Goal: Information Seeking & Learning: Learn about a topic

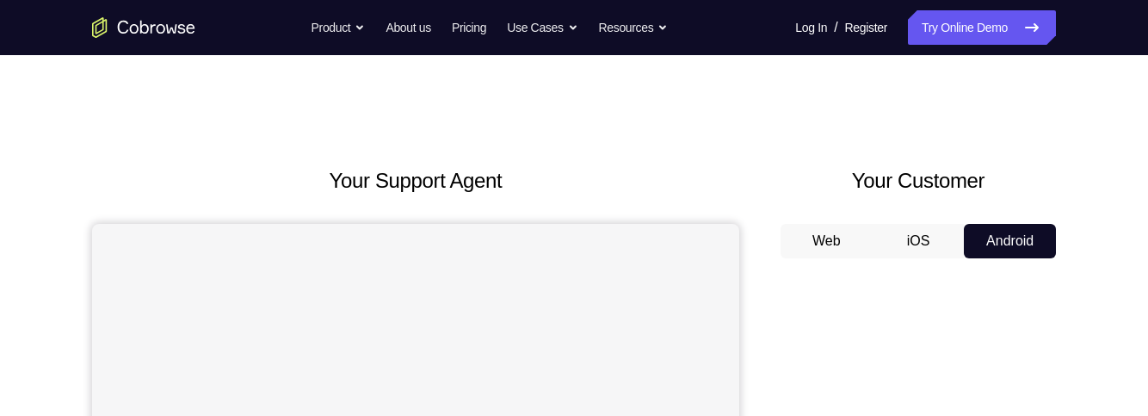
click at [912, 243] on button "iOS" at bounding box center [919, 241] width 92 height 34
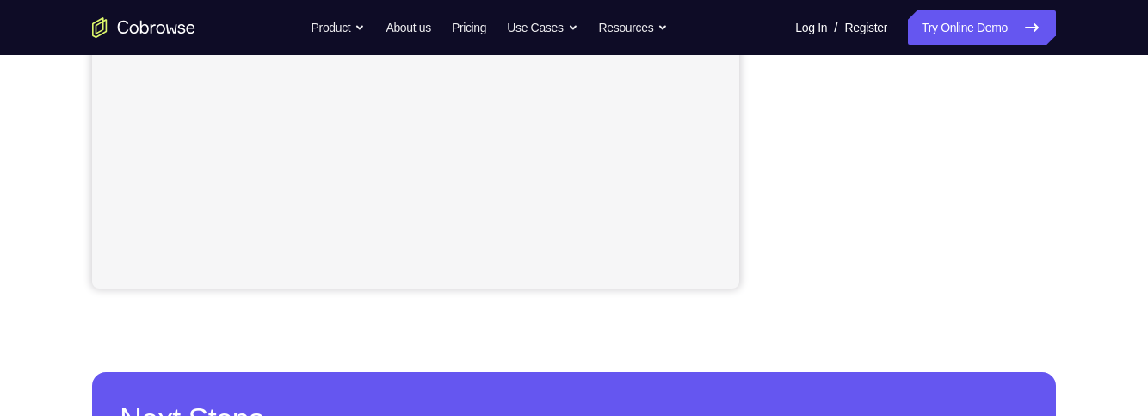
scroll to position [356, 0]
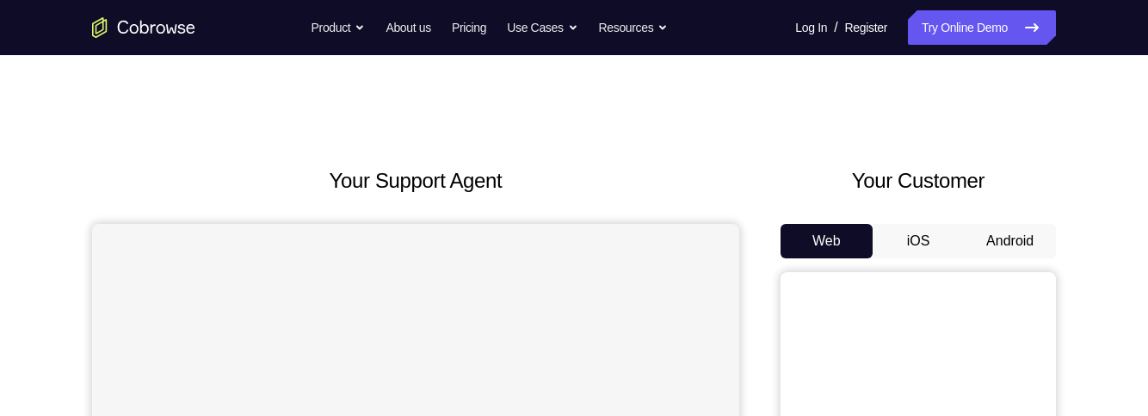
click at [1011, 235] on button "Android" at bounding box center [1010, 241] width 92 height 34
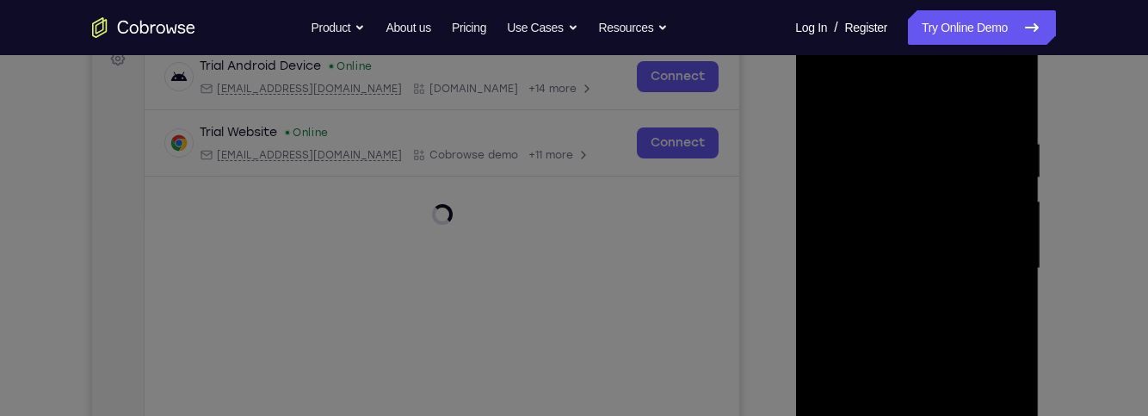
scroll to position [317, 0]
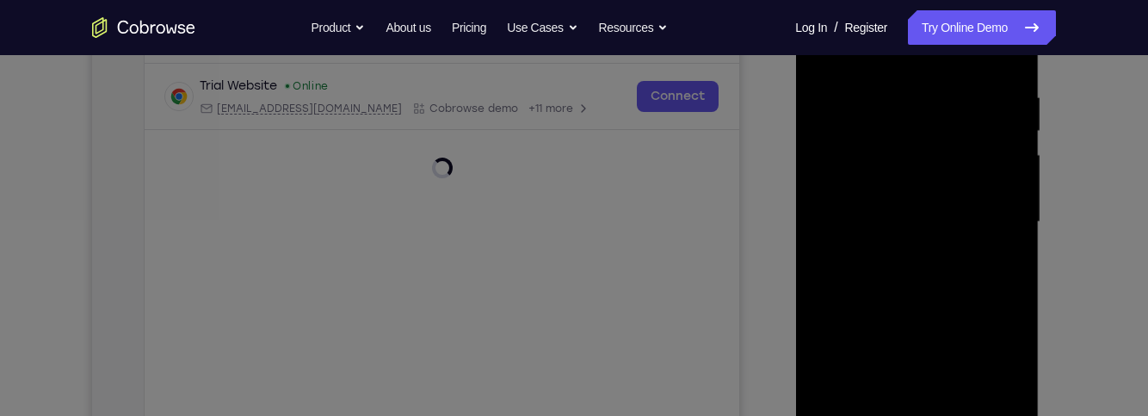
click at [885, 165] on icon at bounding box center [570, 45] width 1155 height 739
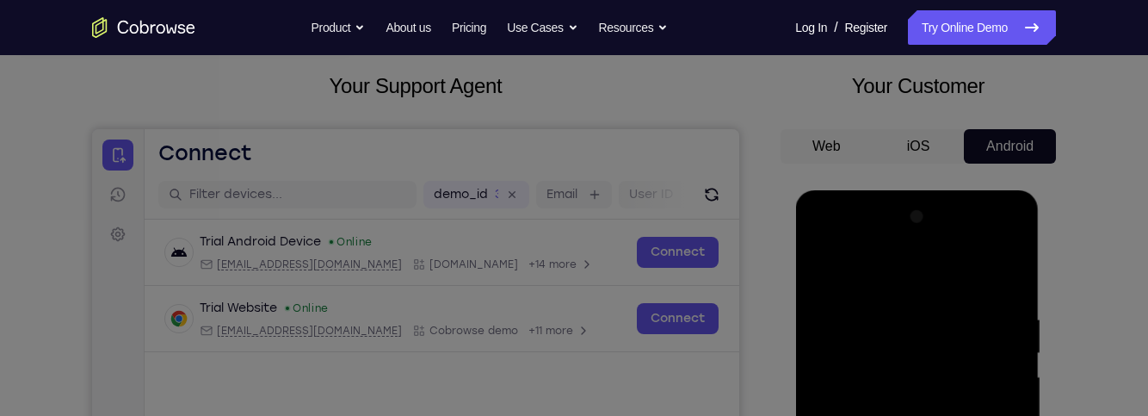
scroll to position [0, 0]
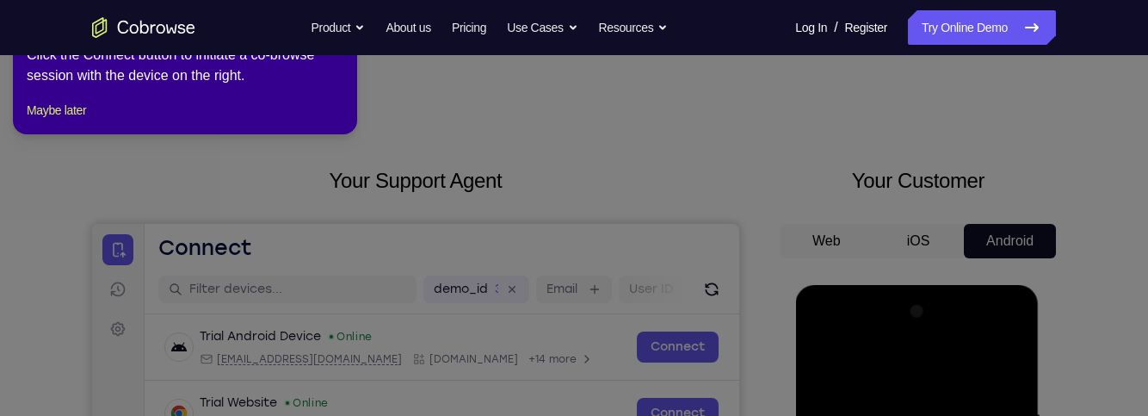
click at [646, 327] on icon at bounding box center [570, 204] width 1155 height 423
click at [758, 244] on icon at bounding box center [570, 204] width 1155 height 423
click at [762, 243] on icon at bounding box center [570, 204] width 1155 height 423
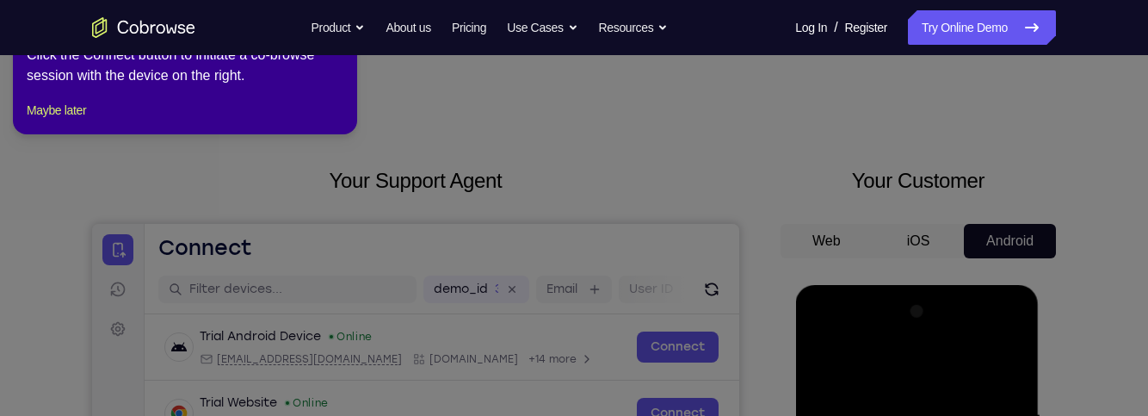
click at [762, 243] on icon at bounding box center [570, 204] width 1155 height 423
click at [258, 44] on div "Go back Powerful, Flexible and Trustworthy. Avoid all extra friction for both A…" at bounding box center [574, 27] width 1102 height 34
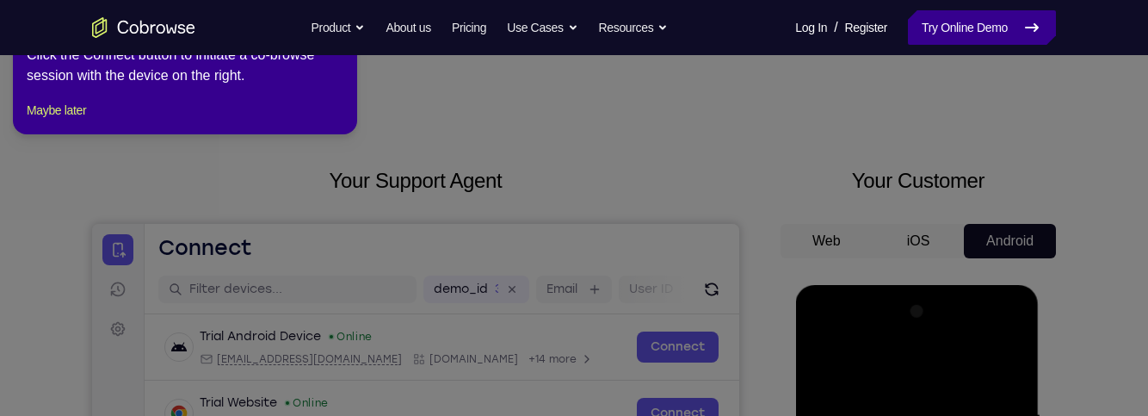
click at [1034, 28] on icon at bounding box center [1032, 27] width 12 height 7
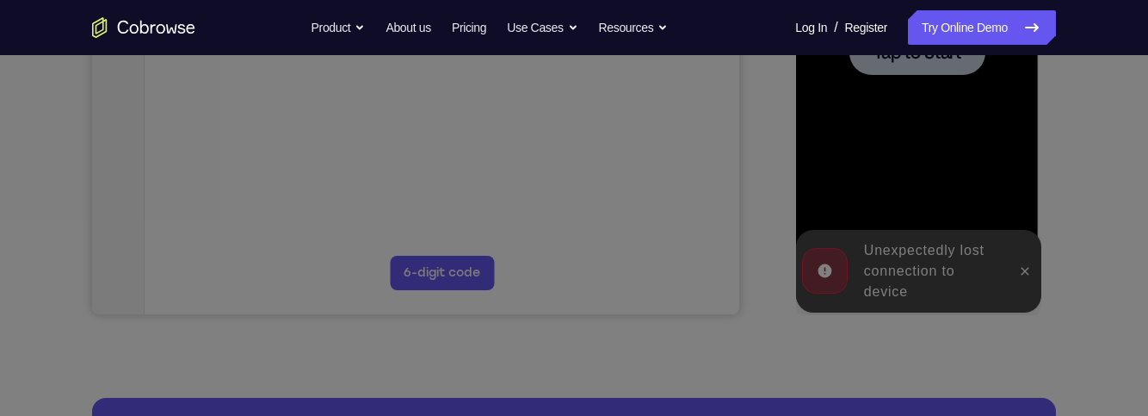
scroll to position [488, 0]
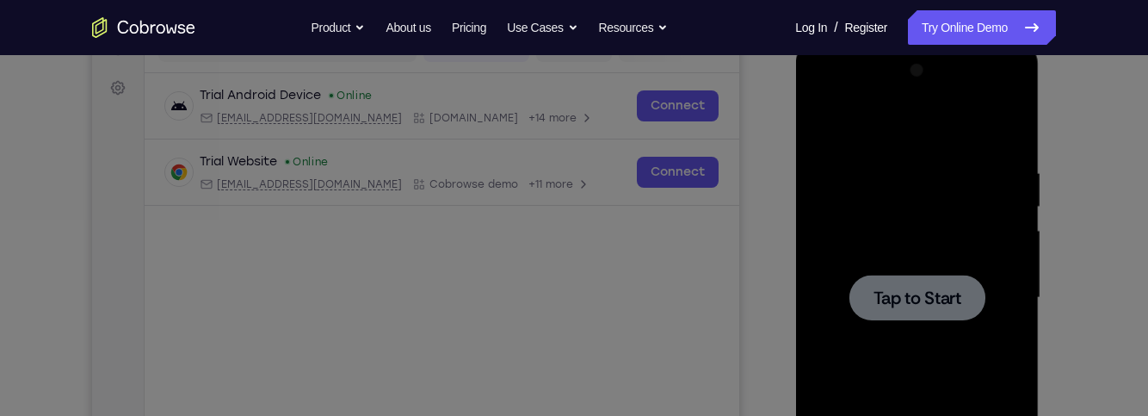
scroll to position [235, 0]
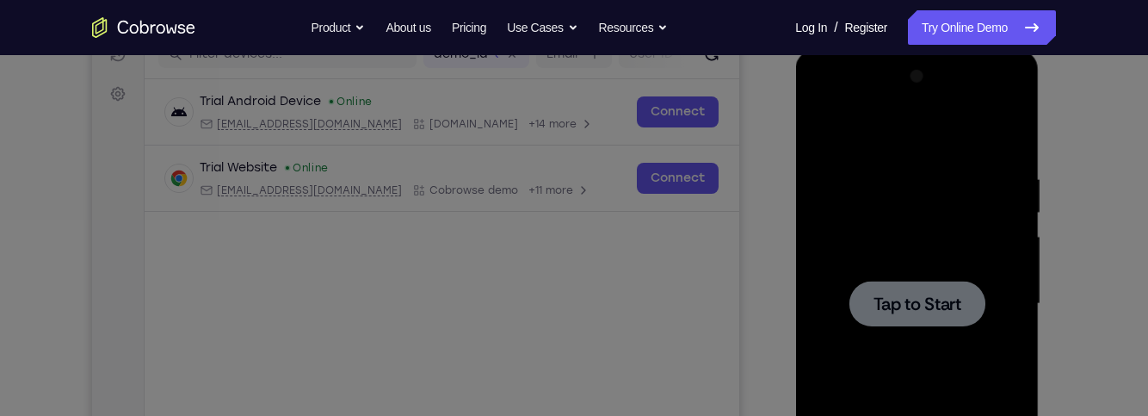
click at [937, 306] on icon at bounding box center [570, 87] width 1155 height 658
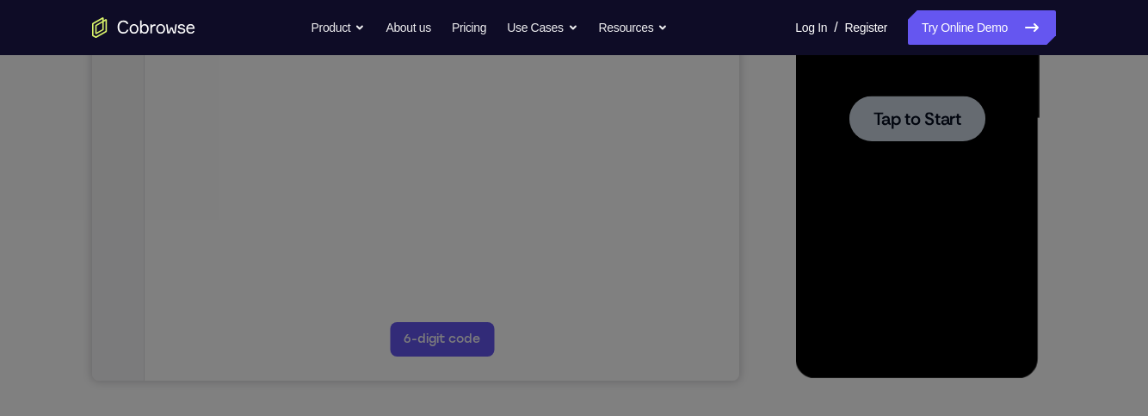
scroll to position [430, 0]
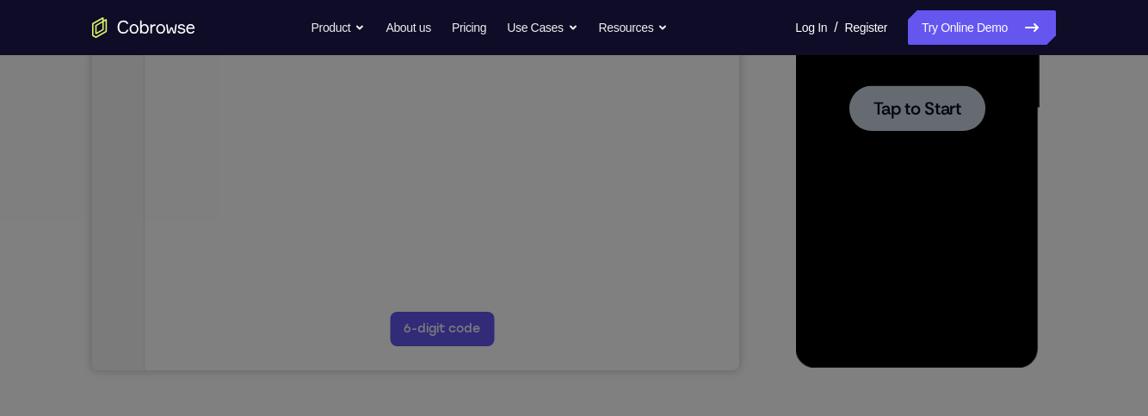
click at [698, 43] on div "Go back Powerful, Flexible and Trustworthy. Avoid all extra friction for both A…" at bounding box center [574, 27] width 1102 height 34
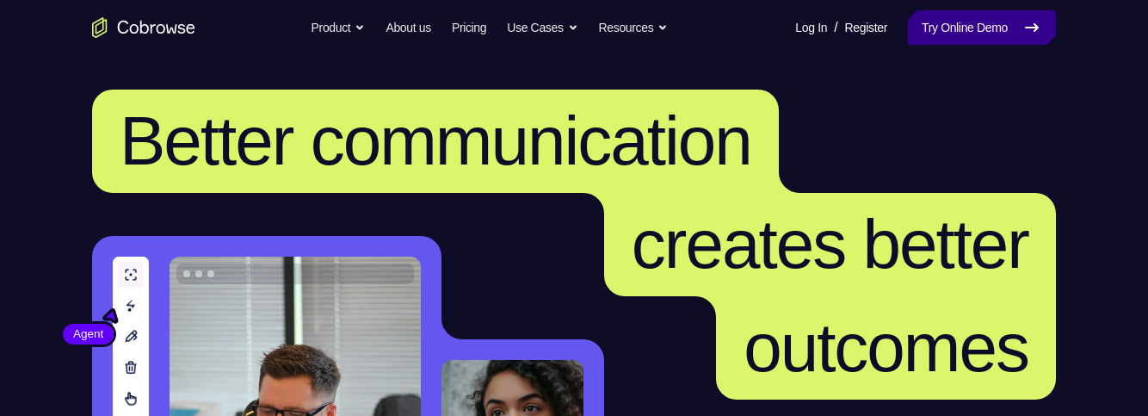
click at [1035, 36] on icon at bounding box center [1032, 27] width 21 height 21
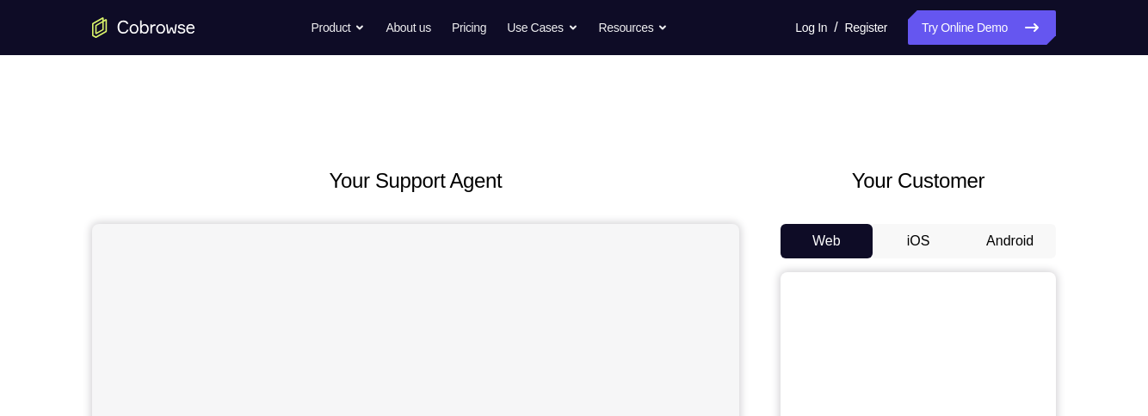
scroll to position [136, 0]
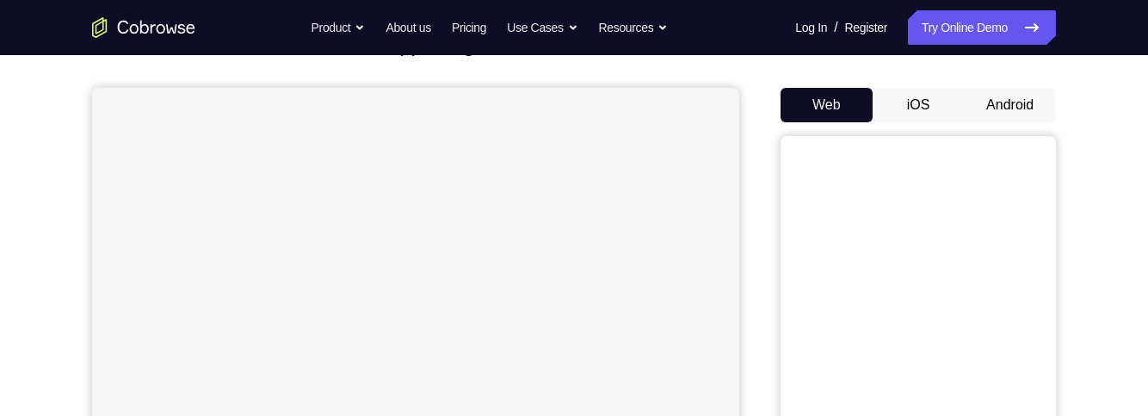
click at [1022, 121] on button "Android" at bounding box center [1010, 105] width 92 height 34
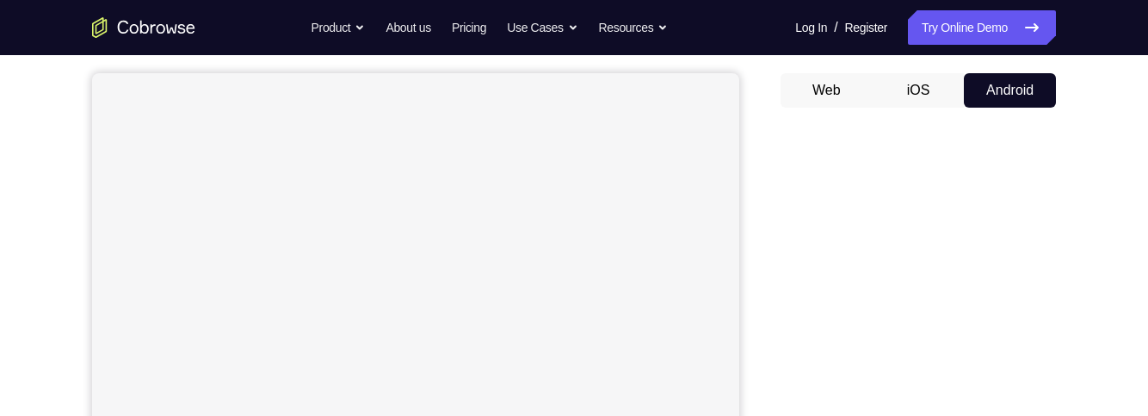
scroll to position [134, 0]
